Goal: Download file/media

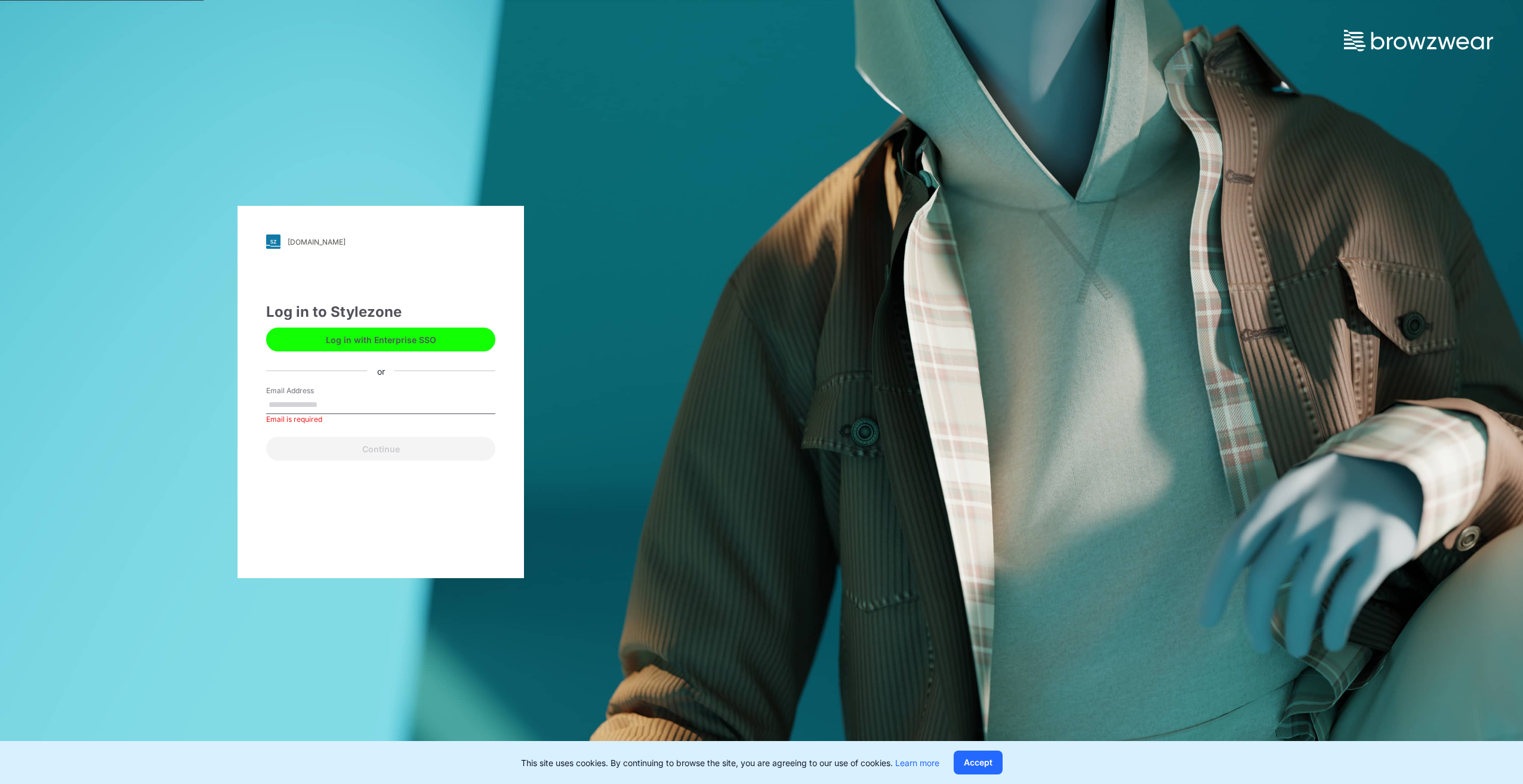
click at [378, 346] on button "Log in with Enterprise SSO" at bounding box center [380, 339] width 229 height 24
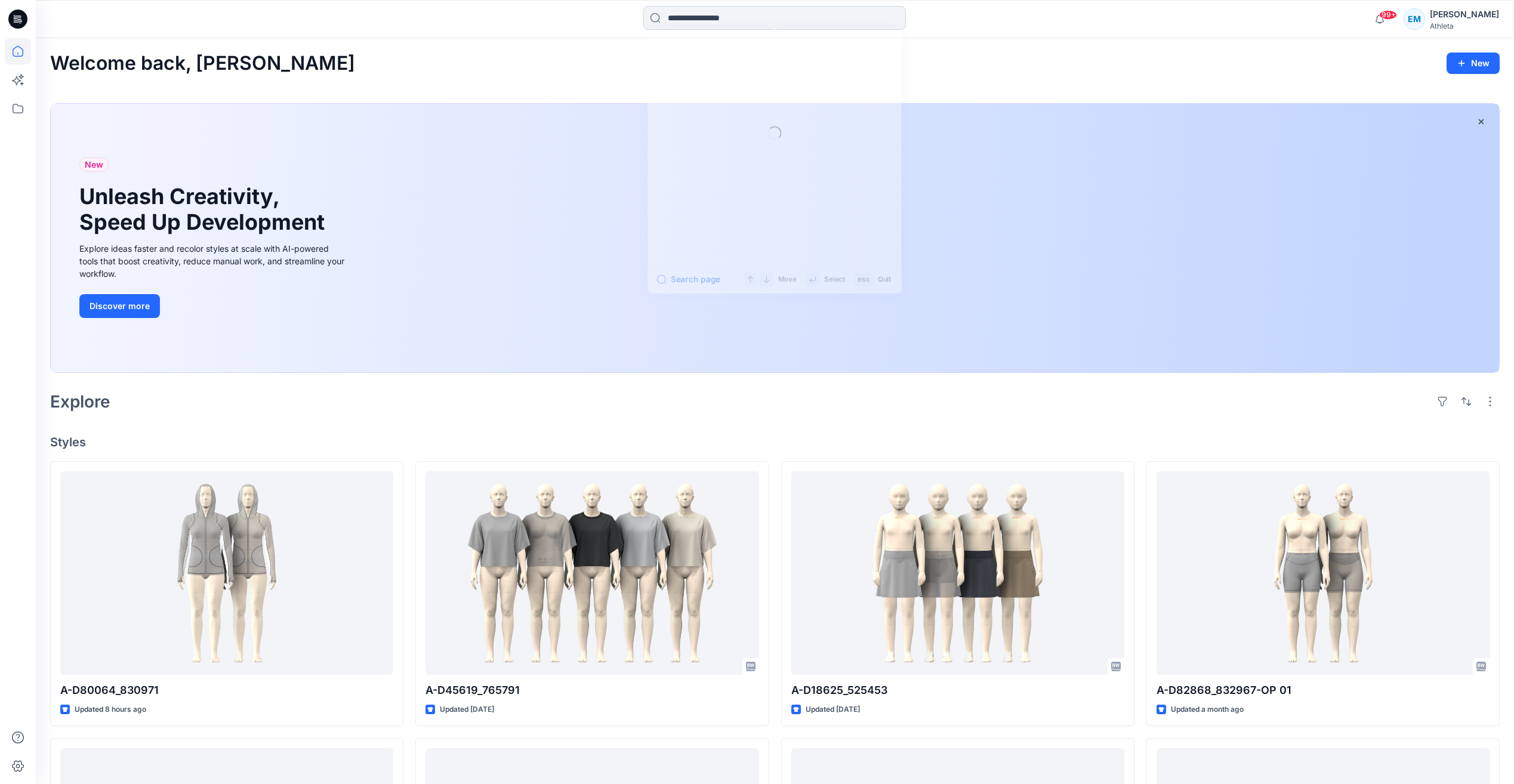
click at [745, 21] on input at bounding box center [774, 18] width 262 height 24
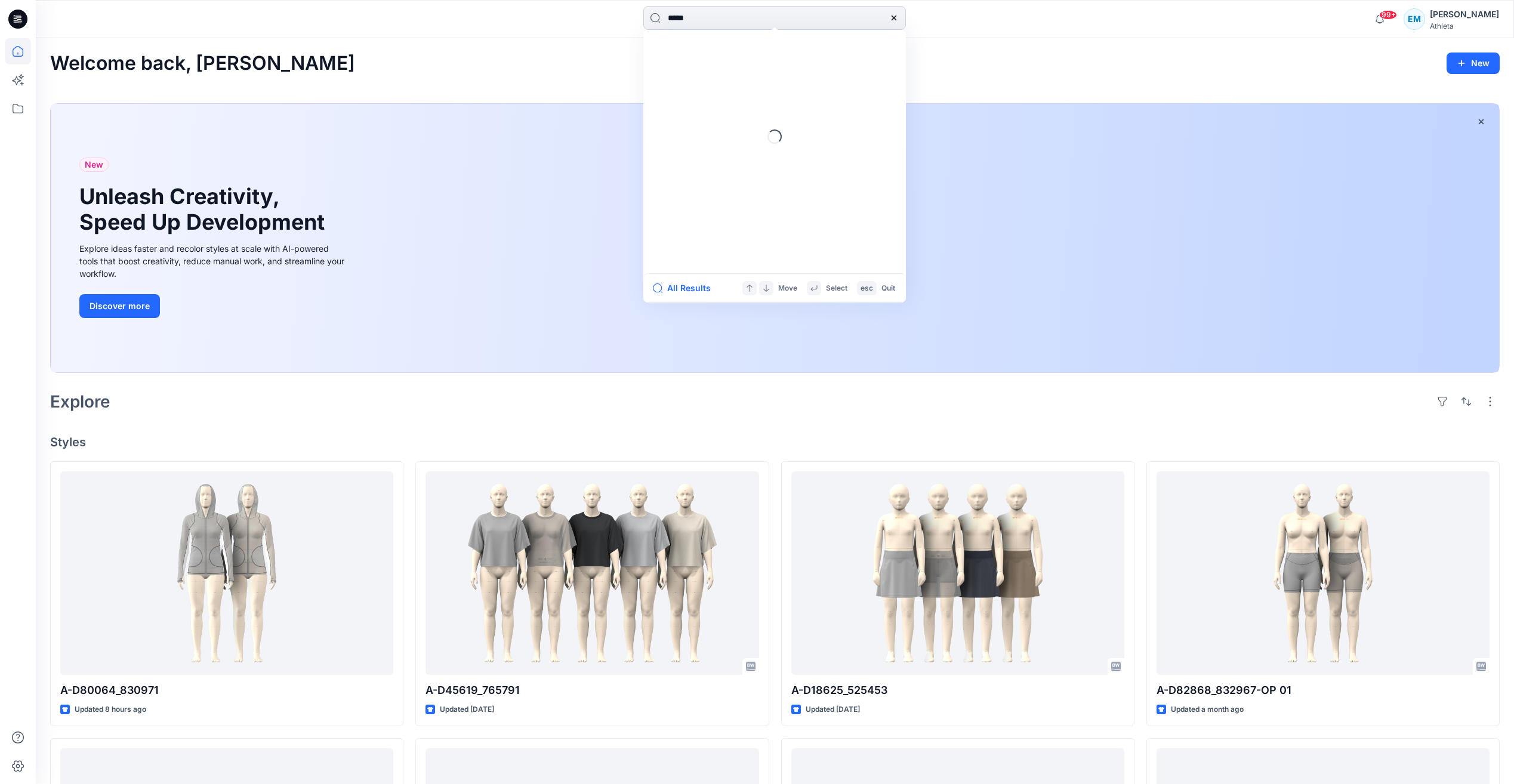
type input "******"
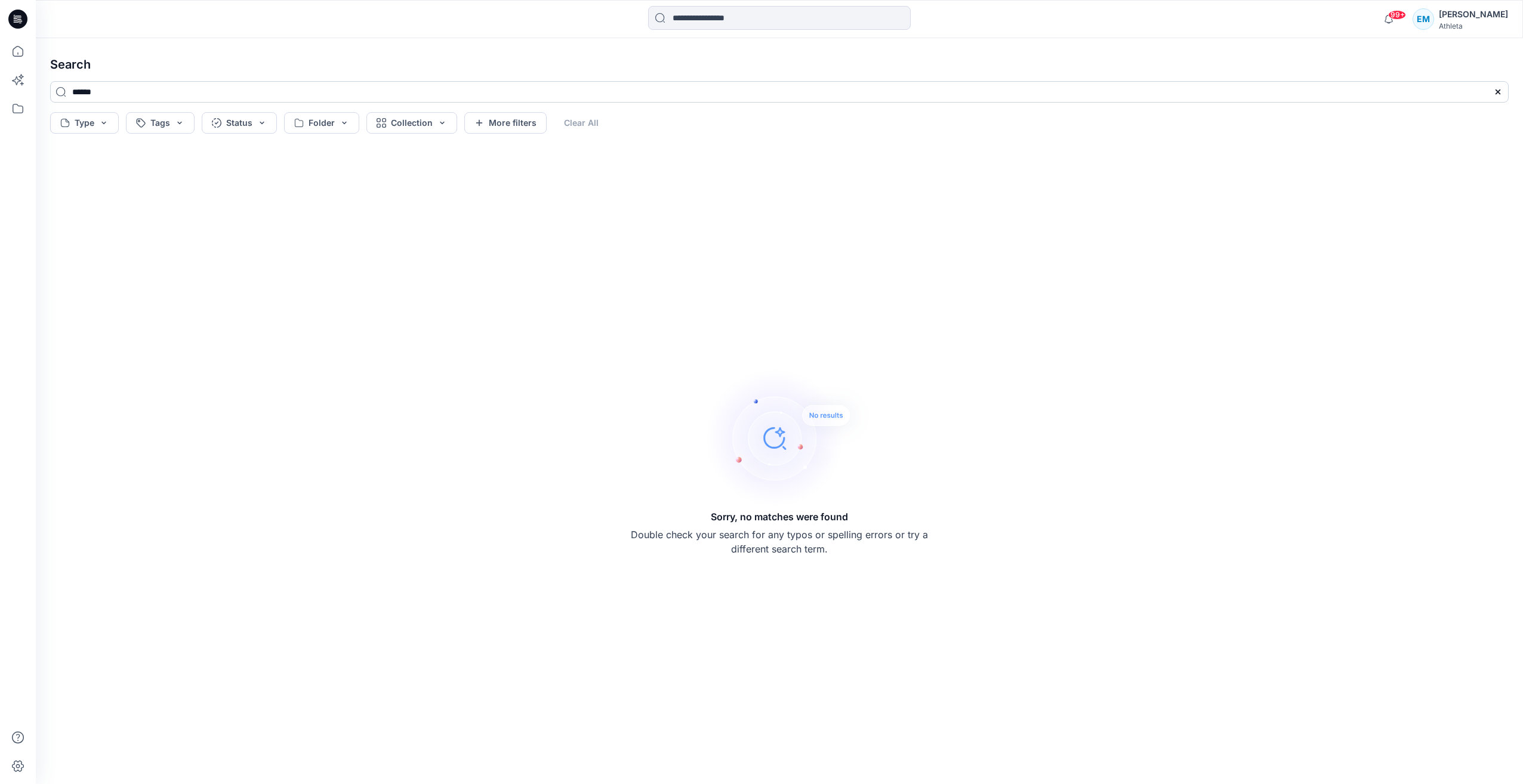
drag, startPoint x: 105, startPoint y: 83, endPoint x: 54, endPoint y: 81, distance: 51.0
click at [54, 81] on input "******" at bounding box center [779, 92] width 1459 height 21
click at [100, 95] on input "******" at bounding box center [779, 92] width 1459 height 21
click at [98, 92] on input "******" at bounding box center [779, 92] width 1459 height 21
type input "******"
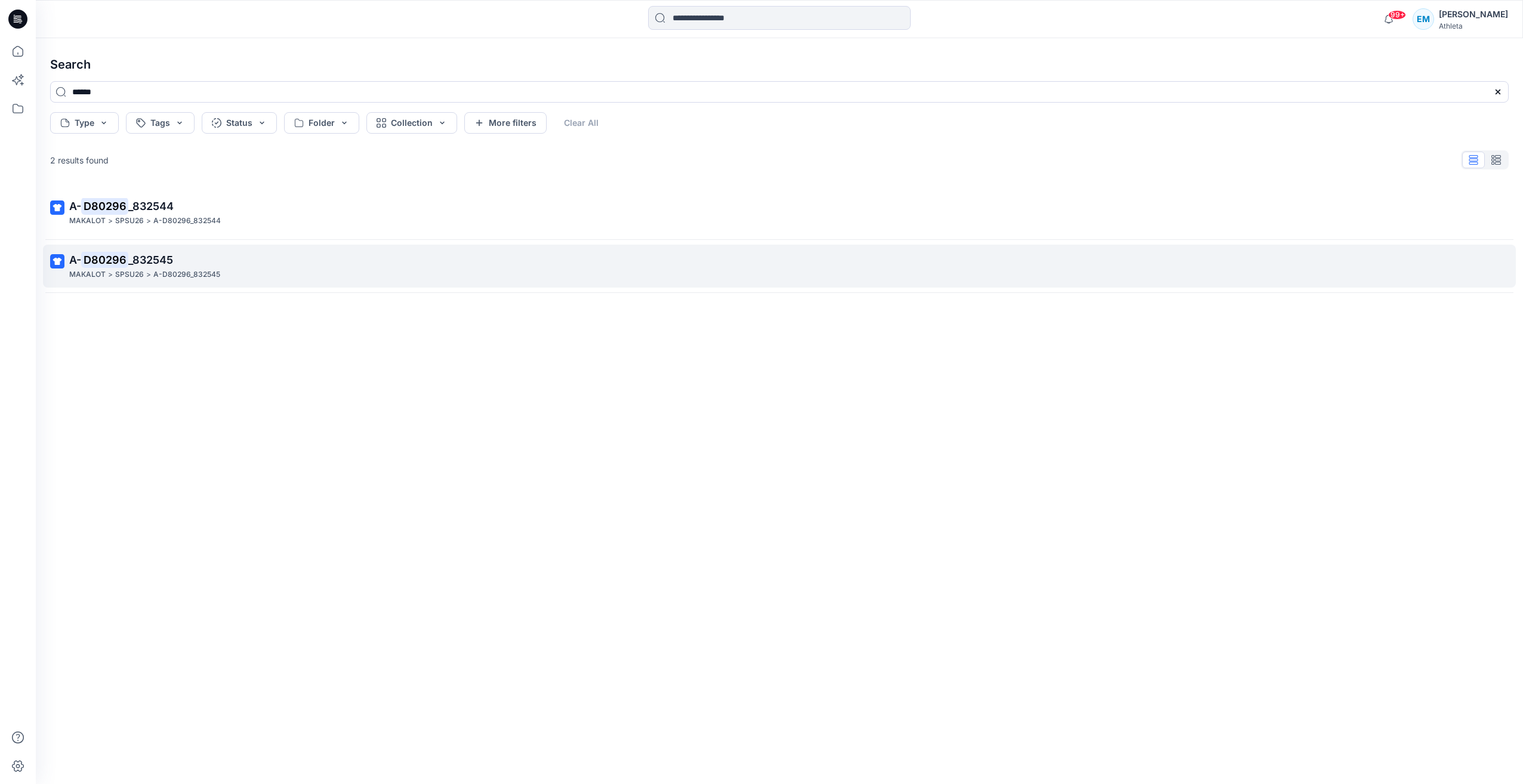
click at [247, 267] on p "A- D80296 _832545" at bounding box center [778, 260] width 1418 height 17
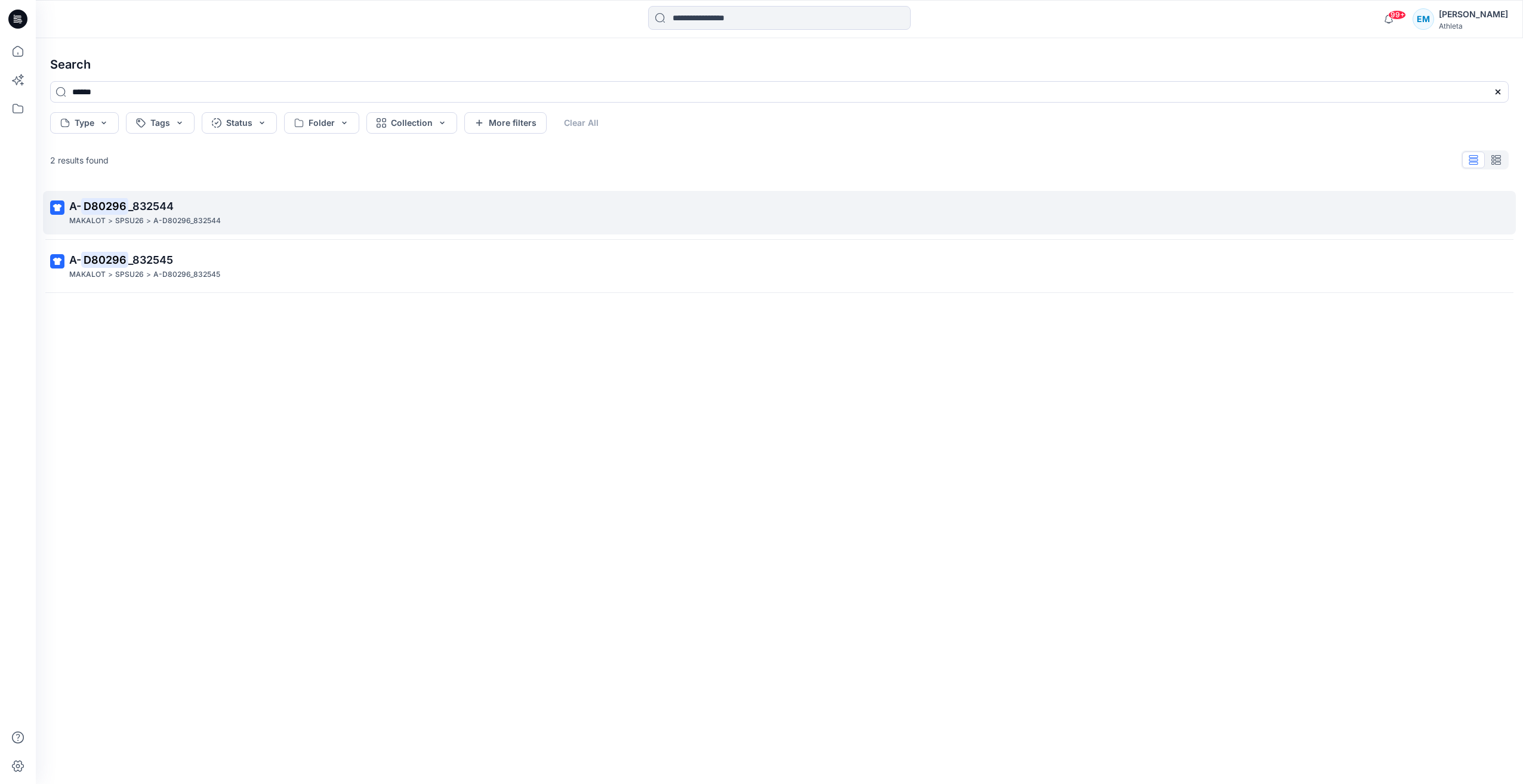
click at [228, 208] on p "A- D80296 _832544" at bounding box center [778, 206] width 1418 height 17
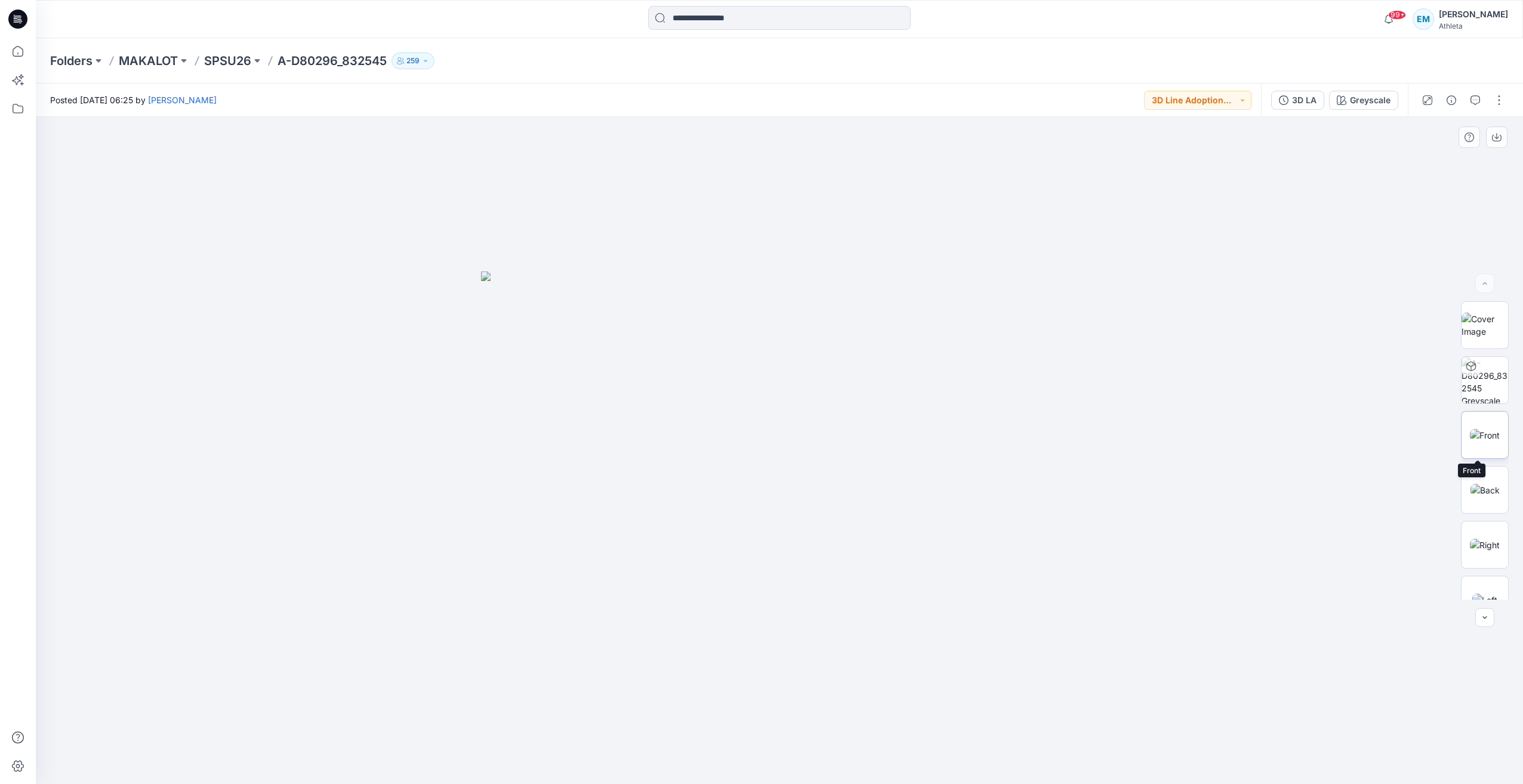
click at [1498, 438] on img at bounding box center [1485, 435] width 30 height 13
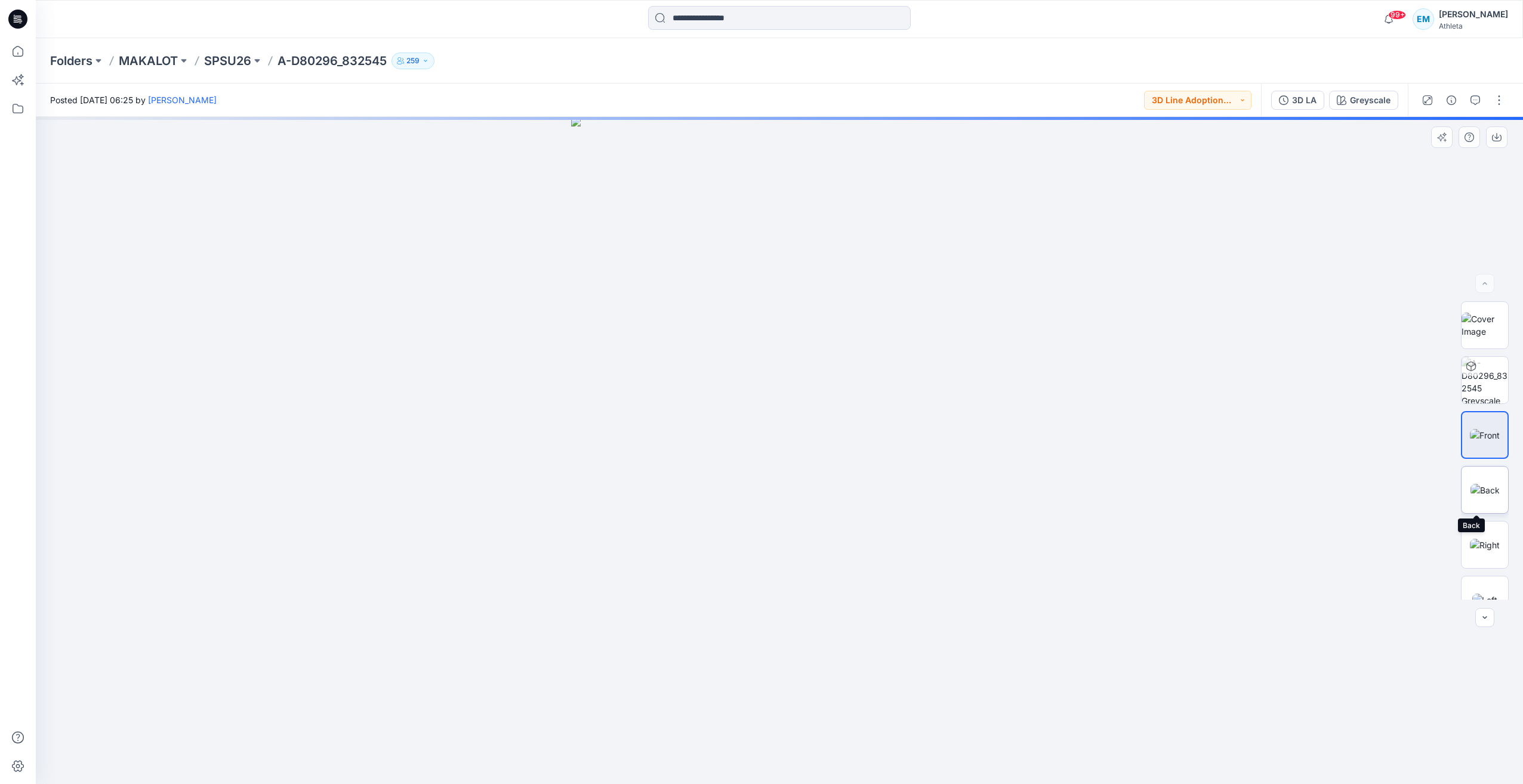
click at [1498, 491] on img at bounding box center [1485, 491] width 29 height 13
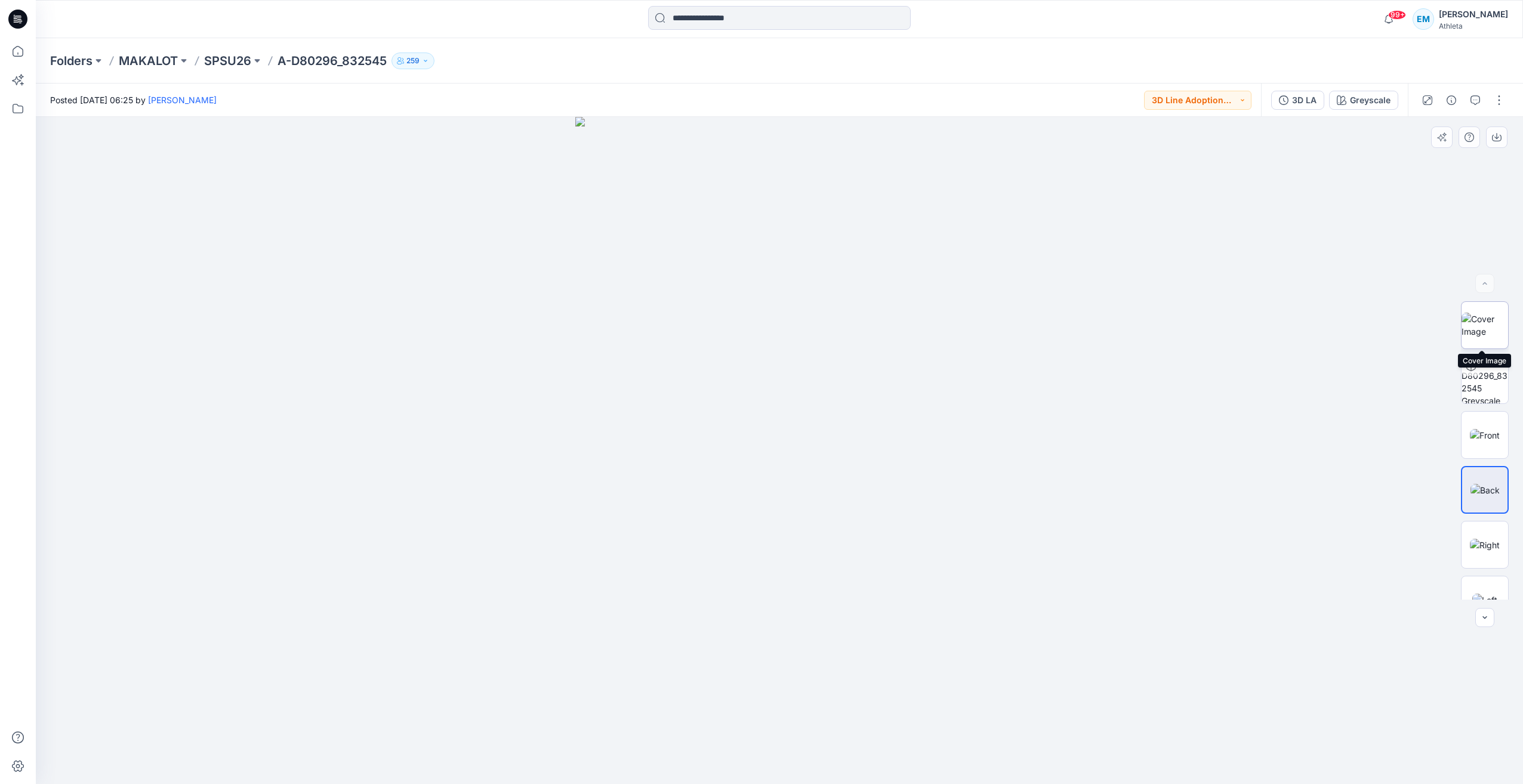
click at [1497, 328] on img at bounding box center [1485, 324] width 47 height 25
click at [1498, 99] on button "button" at bounding box center [1499, 100] width 19 height 19
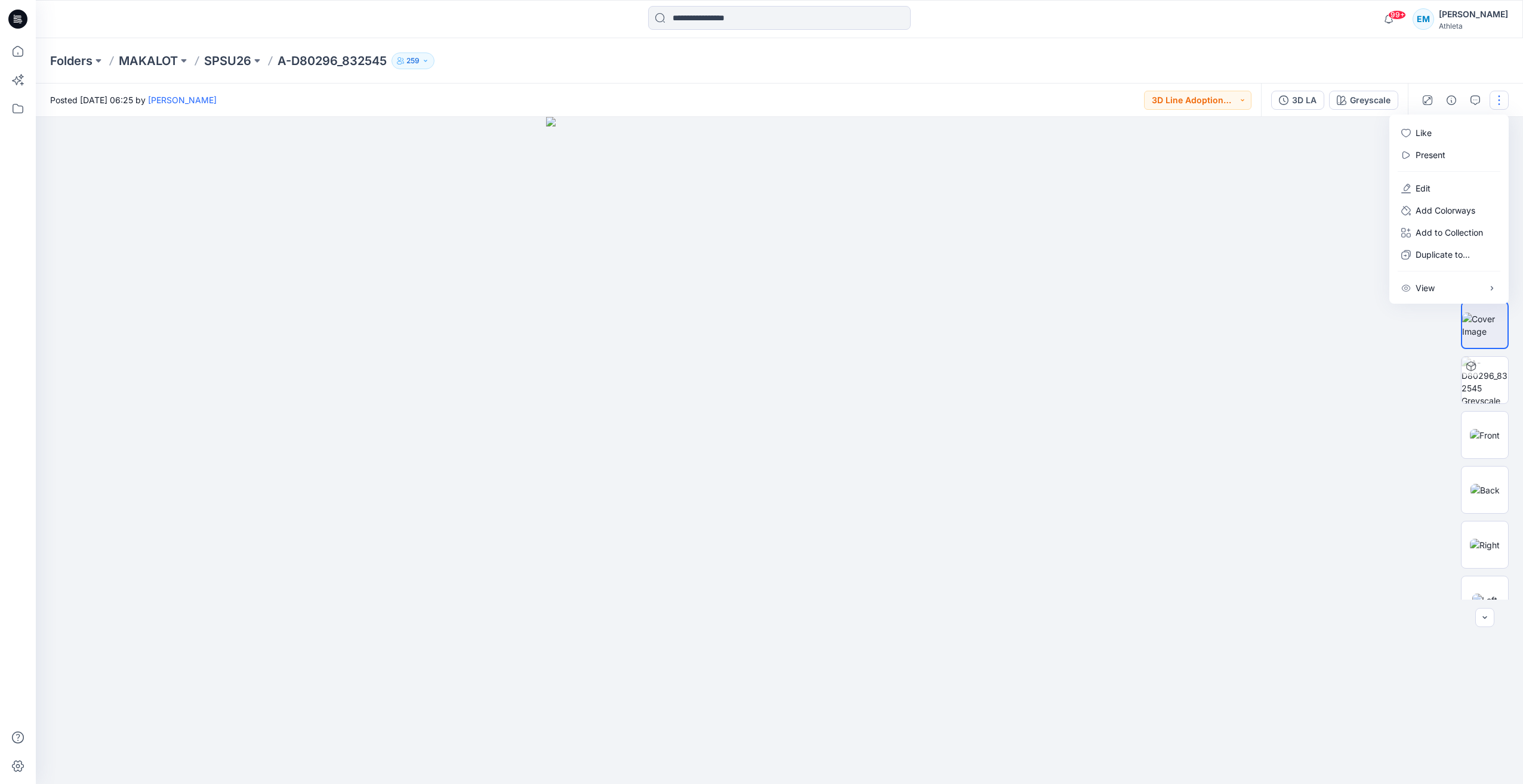
click at [1061, 76] on div "Folders MAKALOT SPSU26 A-D80296_832545 259" at bounding box center [779, 61] width 1487 height 45
click at [23, 115] on icon at bounding box center [18, 108] width 26 height 26
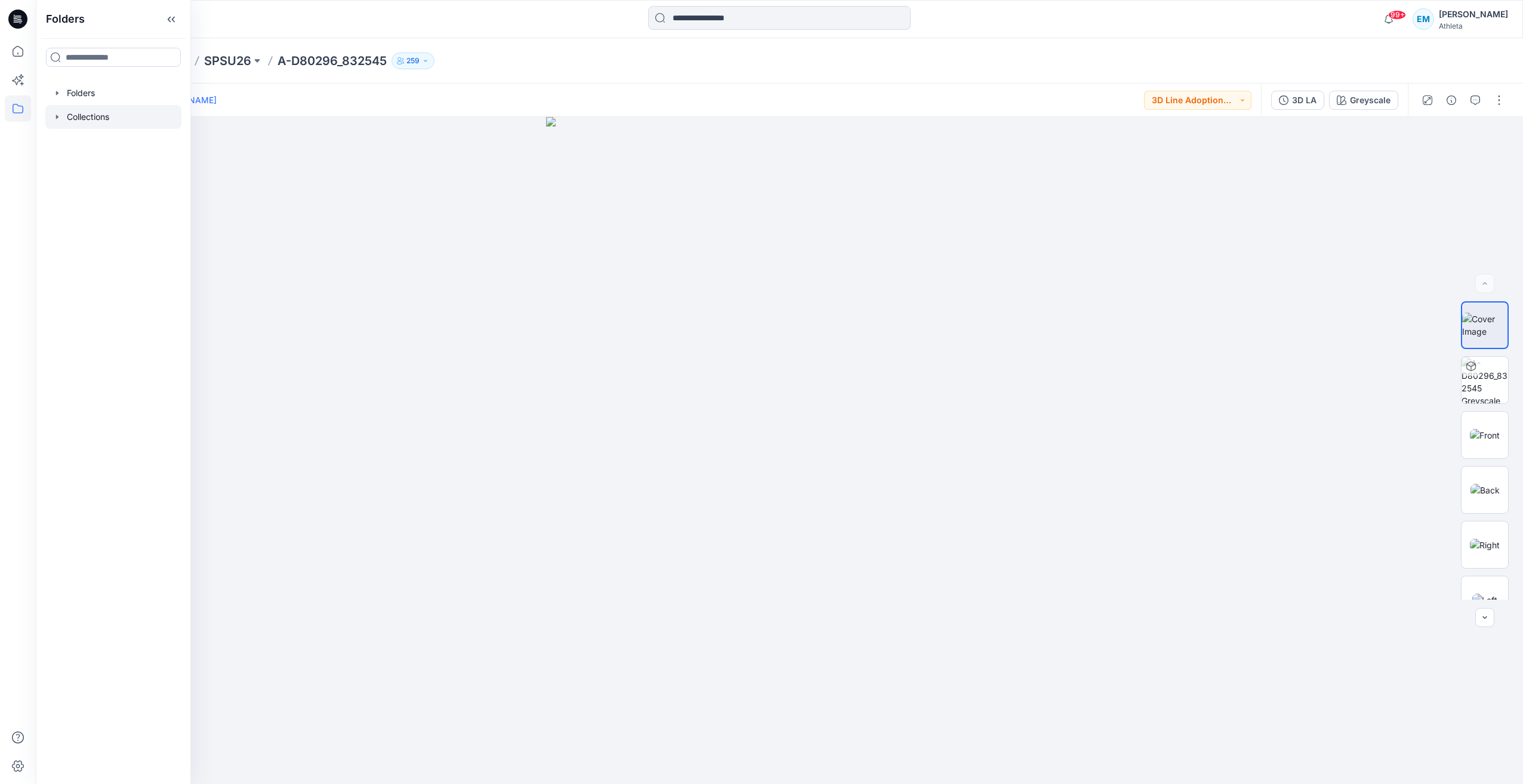
click at [47, 122] on div at bounding box center [113, 117] width 136 height 24
click at [532, 66] on div "Folders MAKALOT SPSU26 A-D80296_832545 259" at bounding box center [733, 61] width 1365 height 17
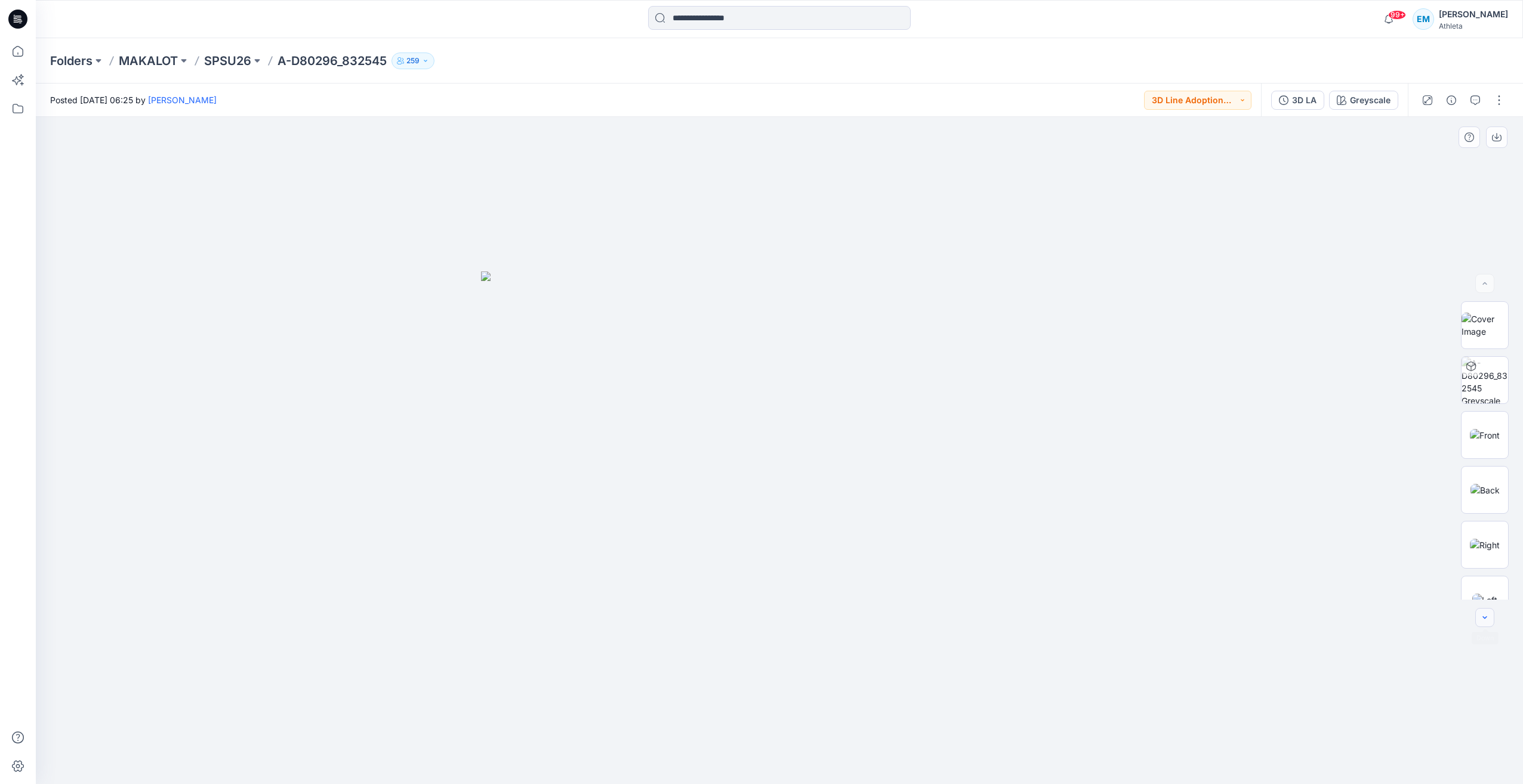
click at [1483, 616] on icon "button" at bounding box center [1485, 618] width 10 height 10
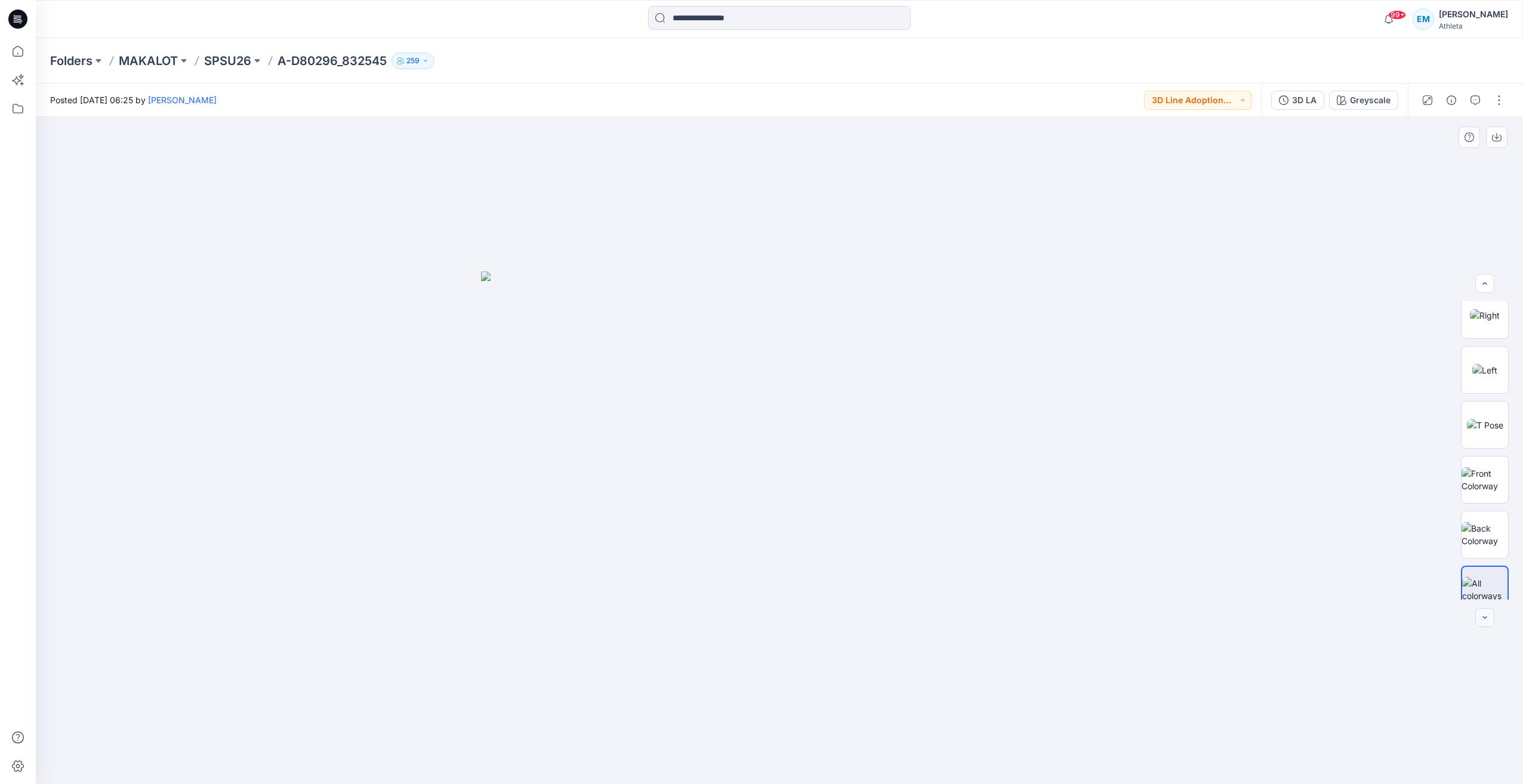
click at [1483, 616] on icon "button" at bounding box center [1485, 618] width 10 height 10
click at [1483, 616] on div at bounding box center [1484, 617] width 19 height 19
click at [1246, 101] on button "3D Line Adoption Sample (Vendor)" at bounding box center [1198, 100] width 107 height 19
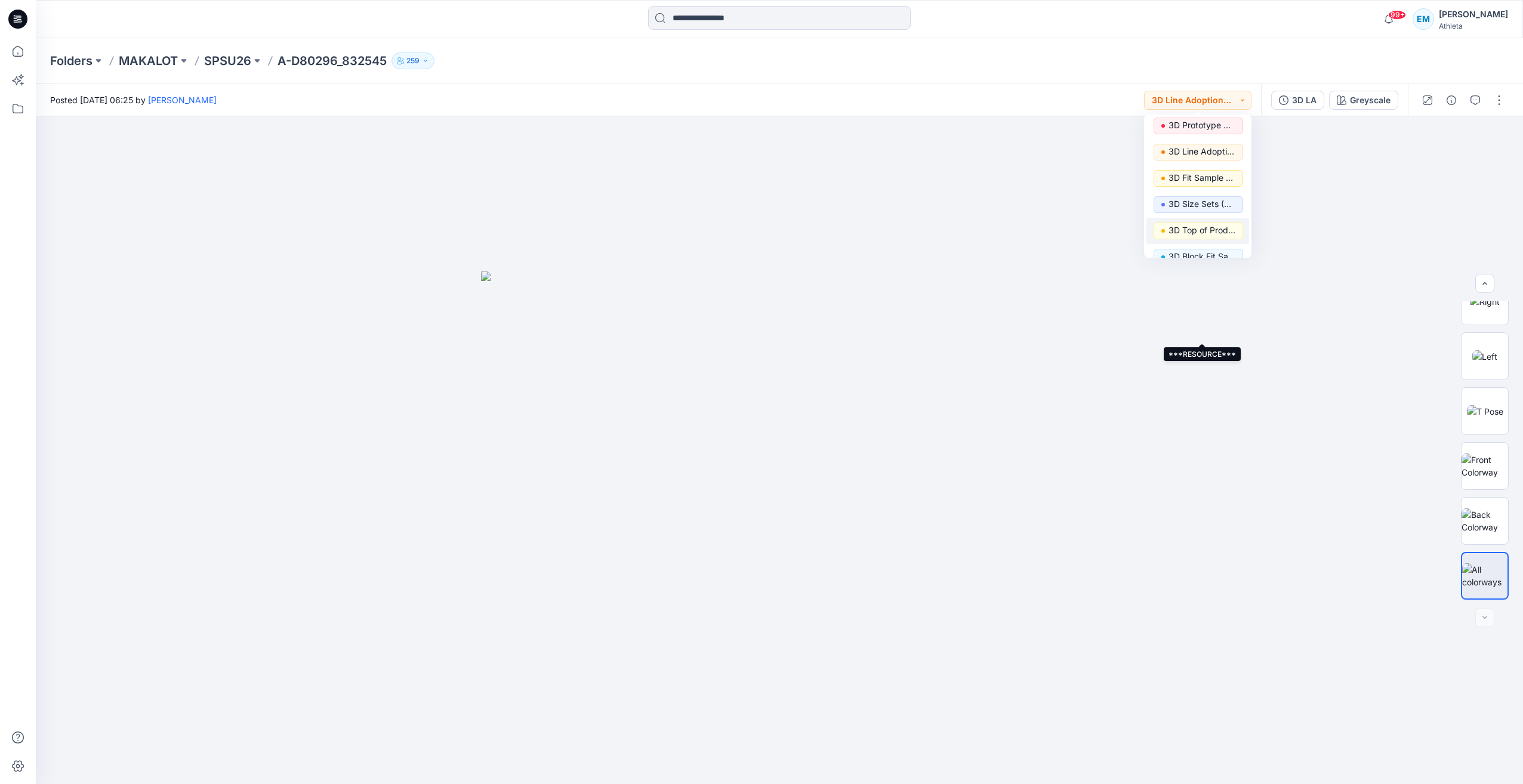
scroll to position [0, 0]
click at [1062, 98] on div "Posted [DATE] 06:25 by [PERSON_NAME] 3D Line Adoption Sample (Vendor) Set Statu…" at bounding box center [648, 100] width 1225 height 33
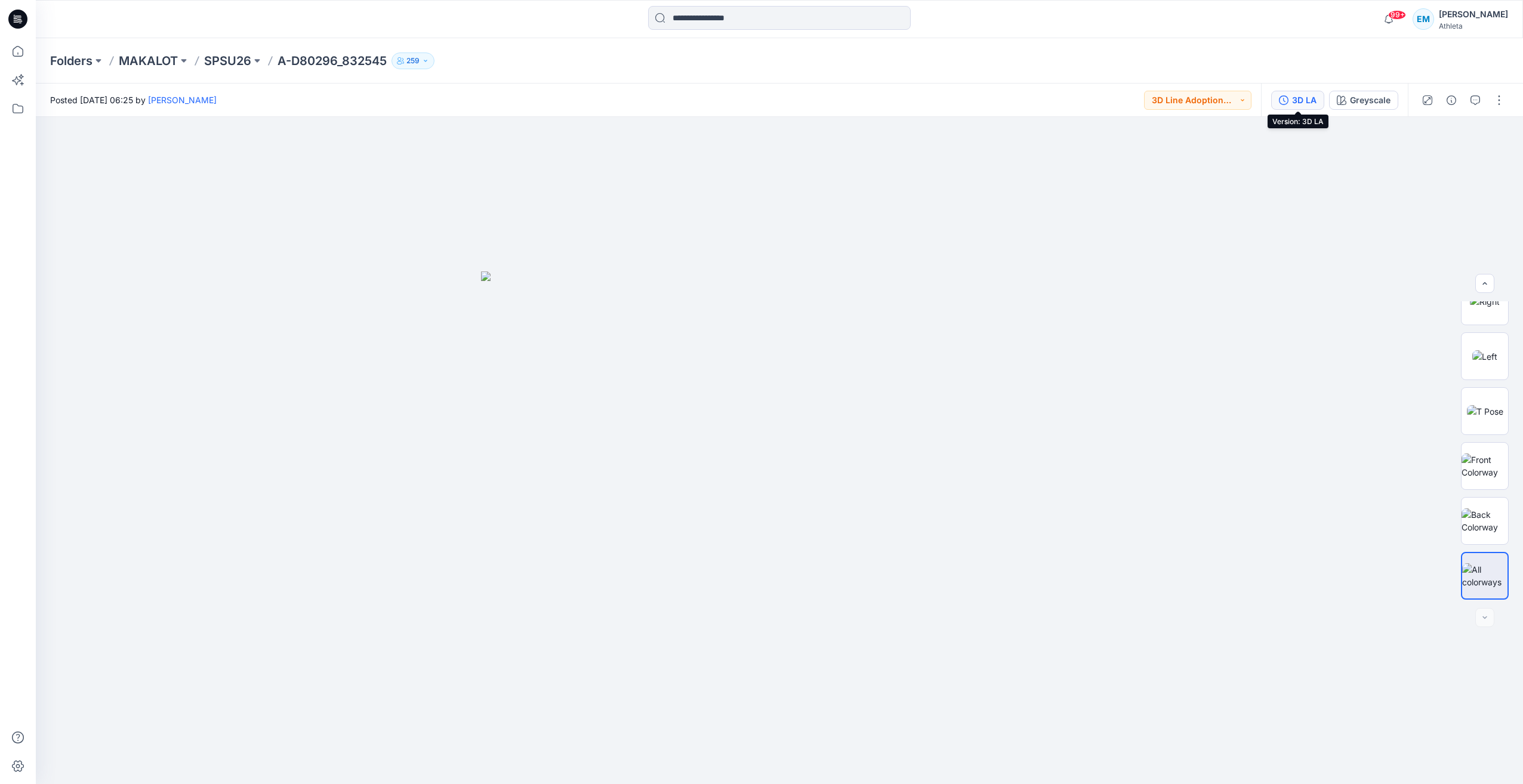
click at [1286, 101] on icon "button" at bounding box center [1284, 100] width 10 height 10
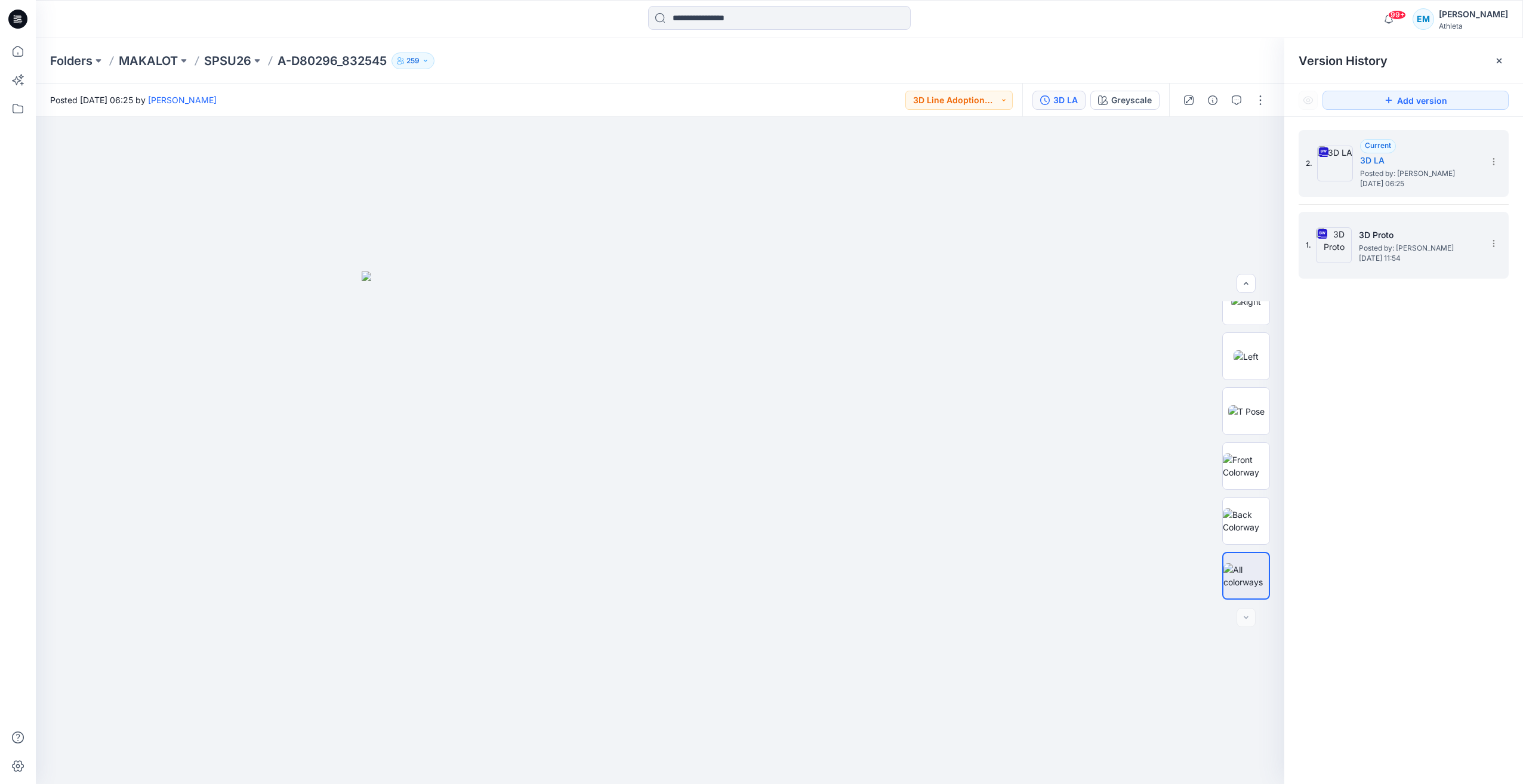
click at [1451, 233] on h5 "3D Proto" at bounding box center [1418, 235] width 119 height 14
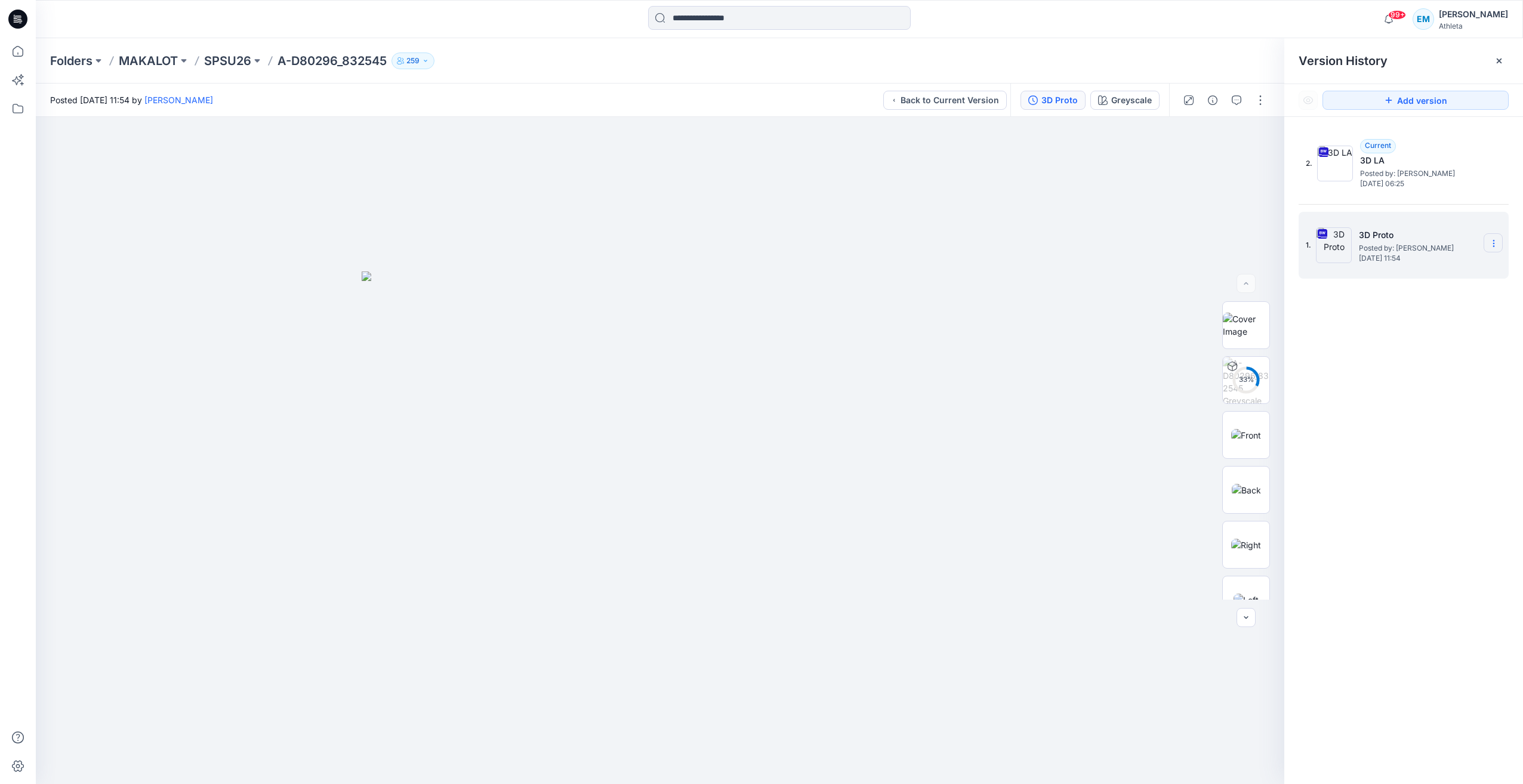
click at [1495, 243] on icon at bounding box center [1494, 244] width 10 height 10
click at [1420, 267] on span "Download Source BW File" at bounding box center [1433, 267] width 100 height 14
